Goal: Find specific page/section: Find specific page/section

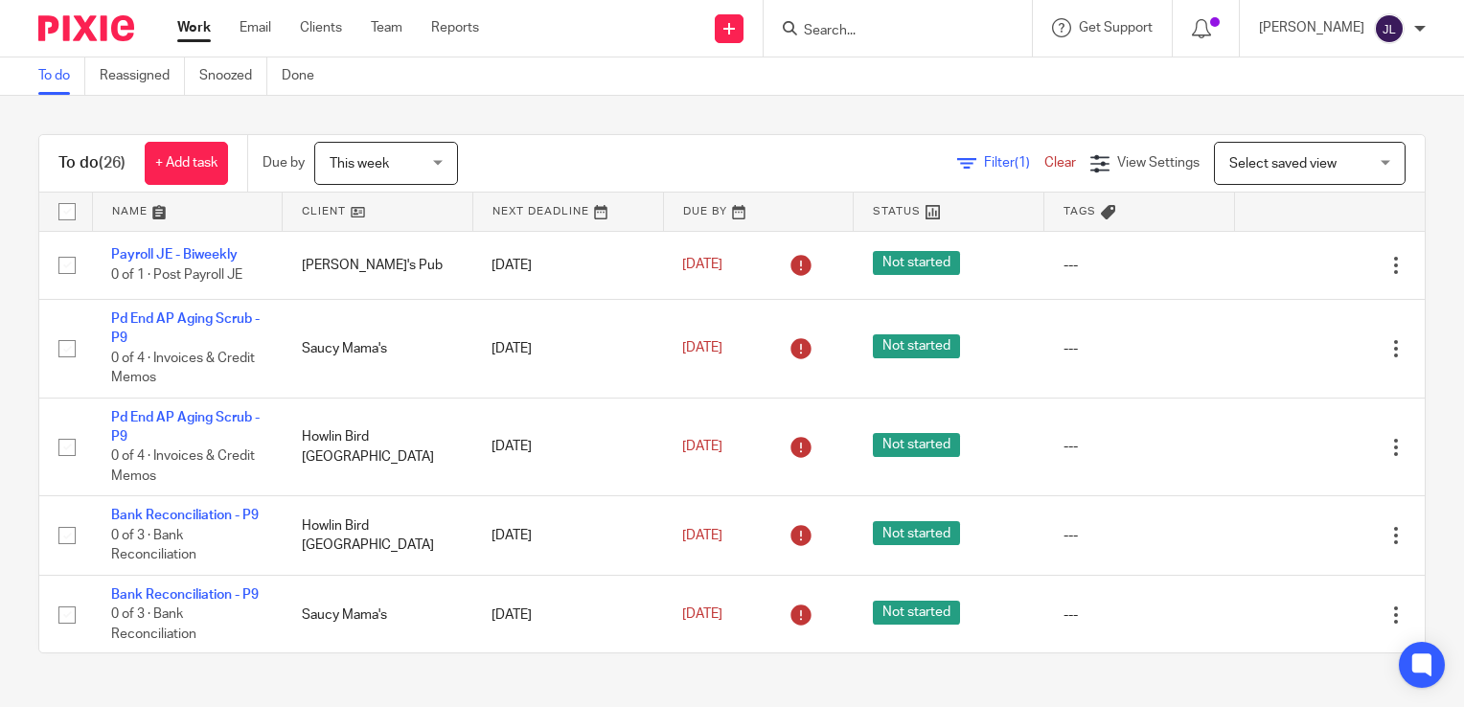
click at [908, 33] on input "Search" at bounding box center [888, 31] width 172 height 17
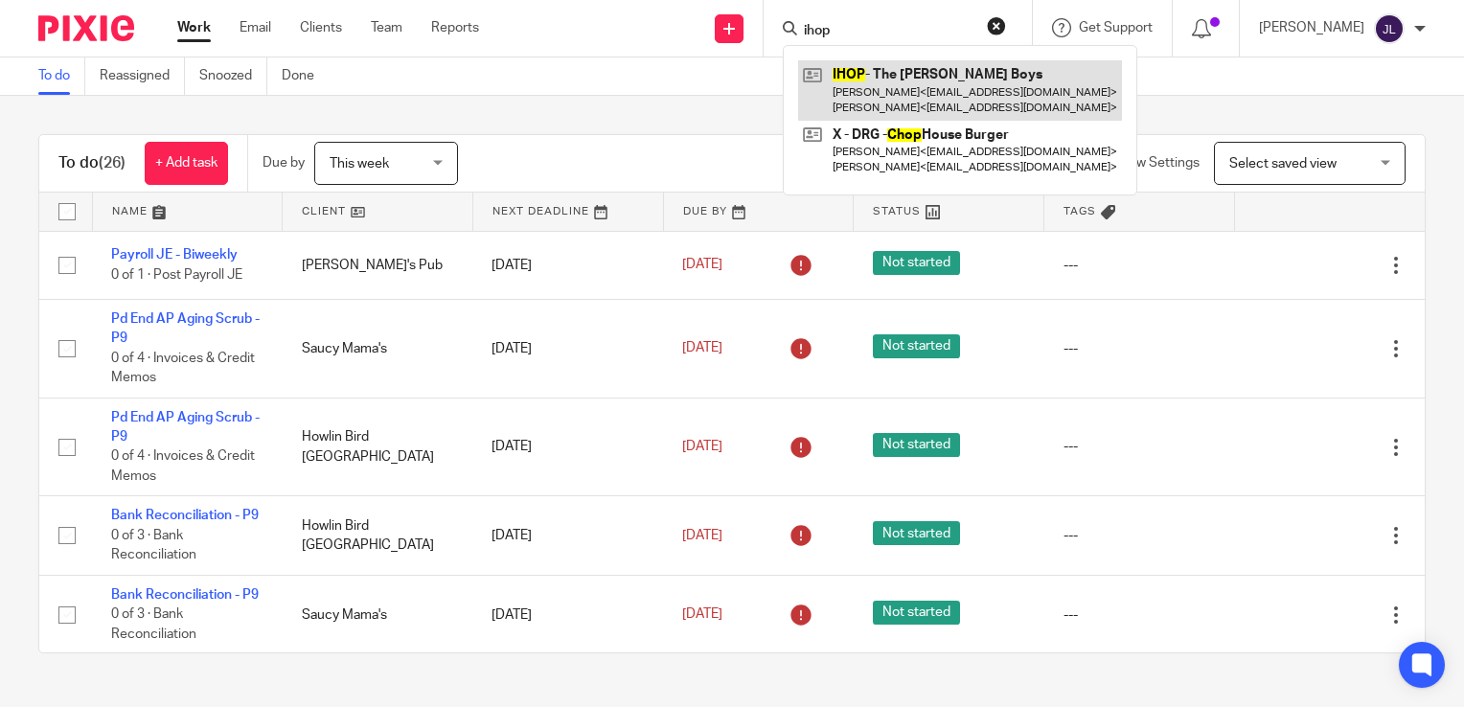
type input "ihop"
click at [892, 80] on link at bounding box center [960, 89] width 324 height 59
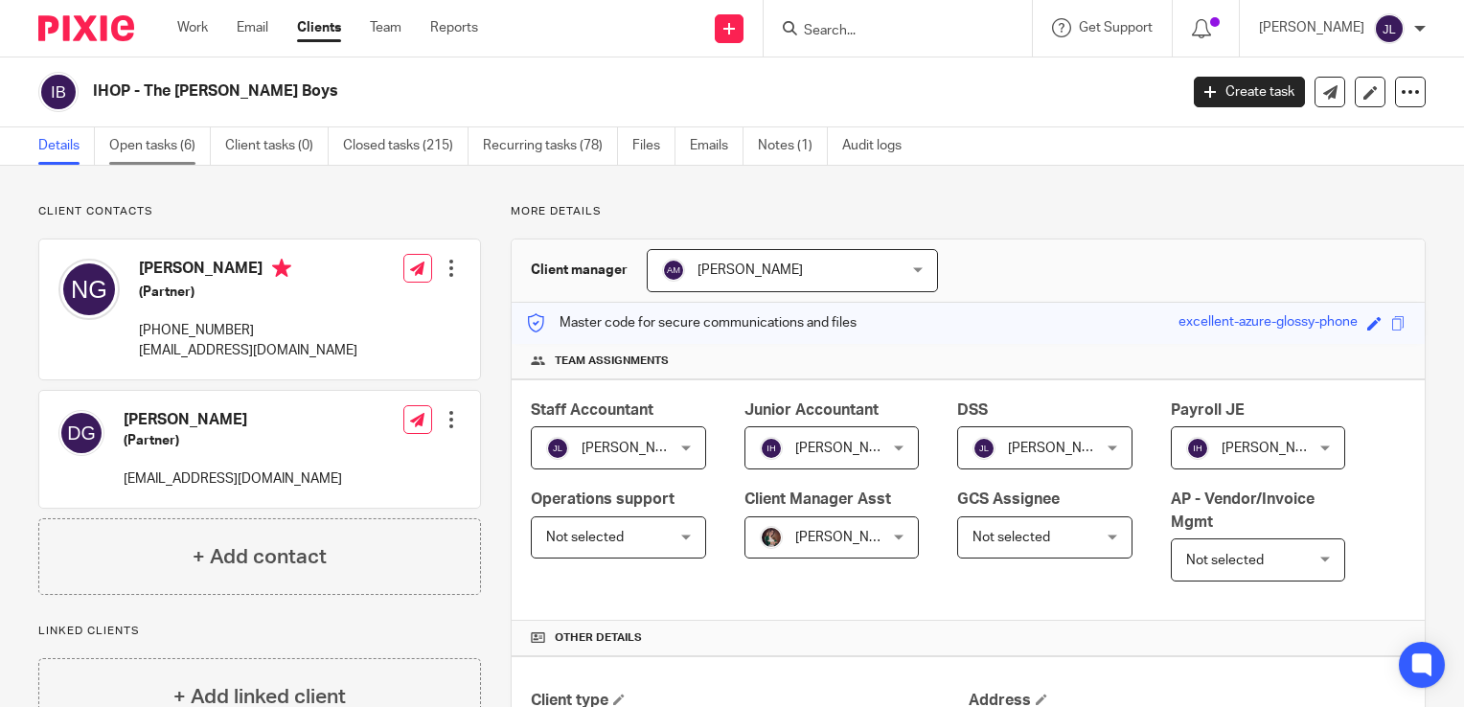
click at [146, 151] on link "Open tasks (6)" at bounding box center [160, 145] width 102 height 37
